Goal: Transaction & Acquisition: Download file/media

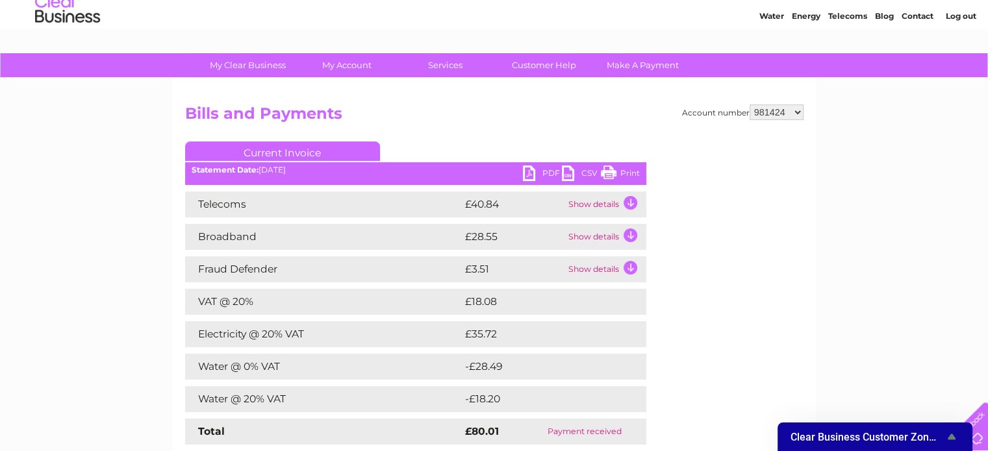
click at [794, 109] on select "981424 1141366" at bounding box center [776, 113] width 54 height 16
select select "1141366"
click at [750, 105] on select "981424 1141366" at bounding box center [776, 113] width 54 height 16
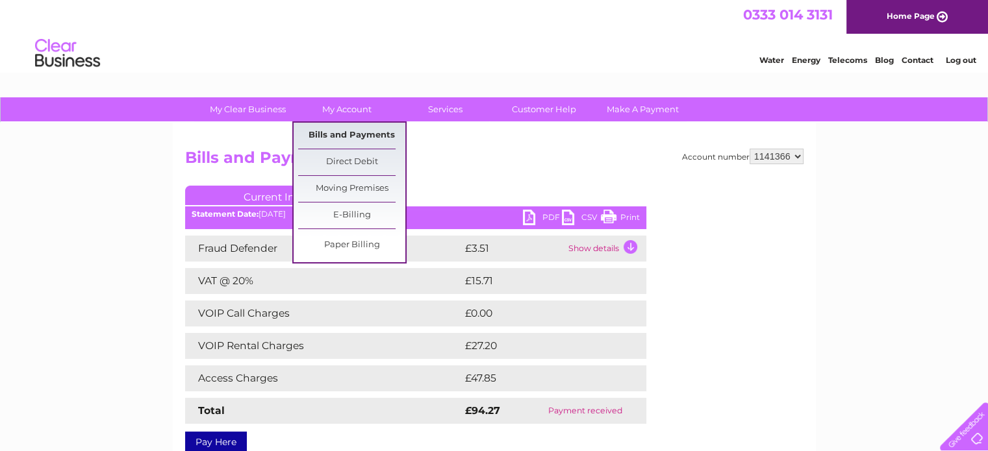
click at [357, 140] on link "Bills and Payments" at bounding box center [351, 136] width 107 height 26
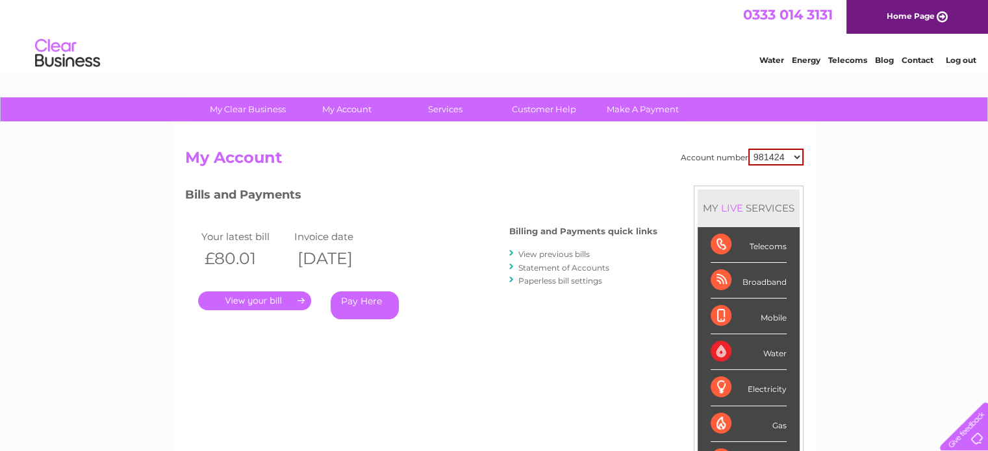
click at [555, 253] on link "View previous bills" at bounding box center [553, 254] width 71 height 10
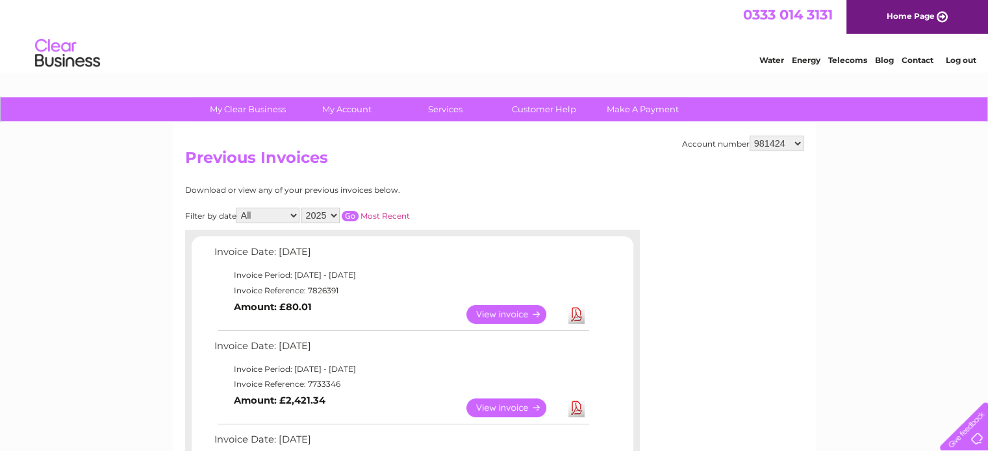
click at [777, 145] on select "981424 1141366" at bounding box center [776, 144] width 54 height 16
select select "1141366"
click at [750, 136] on select "981424 1141366" at bounding box center [776, 144] width 54 height 16
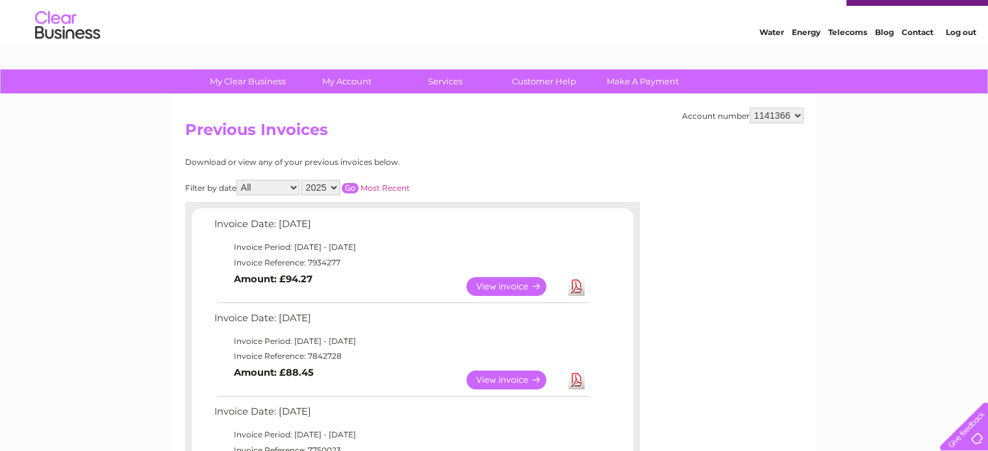
click at [579, 286] on link "Download" at bounding box center [576, 286] width 16 height 19
click at [361, 42] on div "Water Energy Telecoms Blog Contact Log out" at bounding box center [494, 27] width 988 height 42
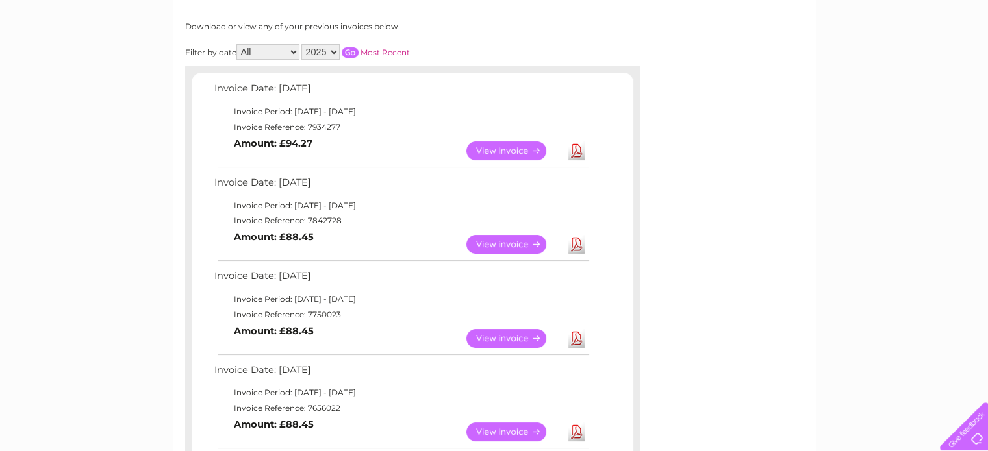
scroll to position [160, 0]
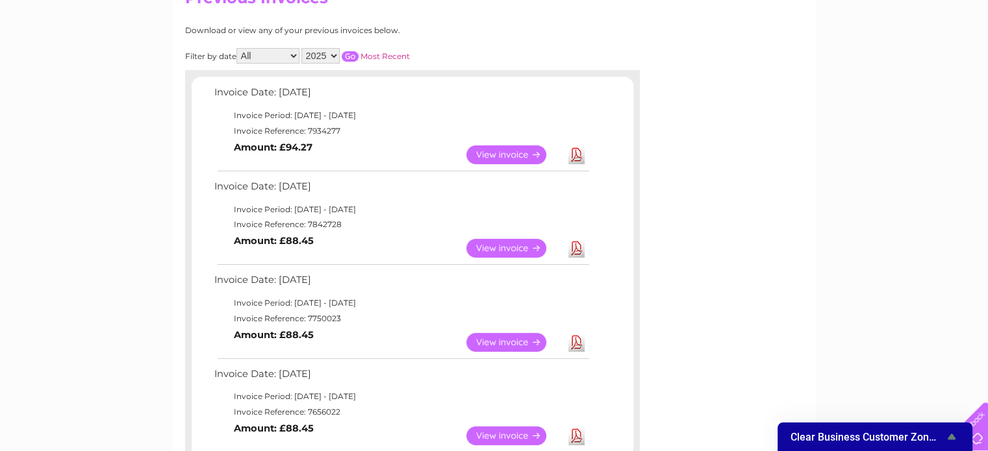
click at [579, 245] on link "Download" at bounding box center [576, 248] width 16 height 19
